Goal: Navigation & Orientation: Understand site structure

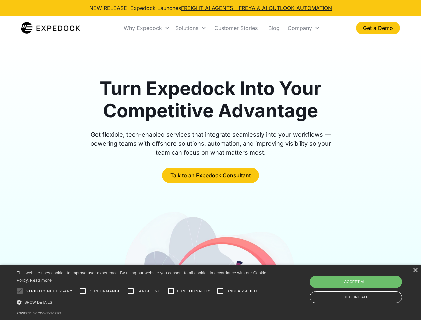
click at [147, 28] on div "Why Expedock" at bounding box center [143, 28] width 38 height 7
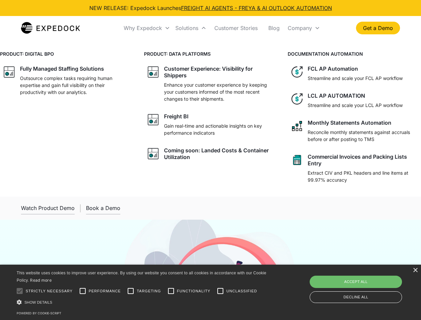
click at [191, 28] on div "Solutions" at bounding box center [186, 28] width 23 height 7
click at [304, 28] on div "Company" at bounding box center [300, 28] width 24 height 7
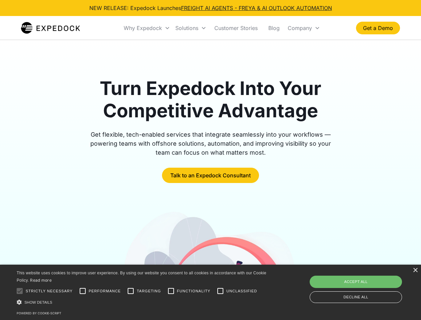
click at [20, 291] on div at bounding box center [19, 291] width 13 height 13
click at [83, 291] on input "Performance" at bounding box center [82, 291] width 13 height 13
checkbox input "true"
click at [131, 291] on input "Targeting" at bounding box center [130, 291] width 13 height 13
checkbox input "true"
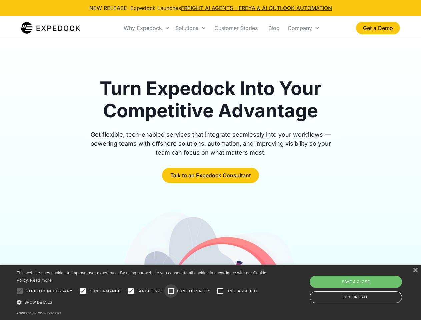
click at [171, 291] on input "Functionality" at bounding box center [170, 291] width 13 height 13
checkbox input "true"
click at [221, 291] on input "Unclassified" at bounding box center [220, 291] width 13 height 13
checkbox input "true"
click at [143, 302] on div "Show details Hide details" at bounding box center [143, 302] width 252 height 7
